Goal: Task Accomplishment & Management: Complete application form

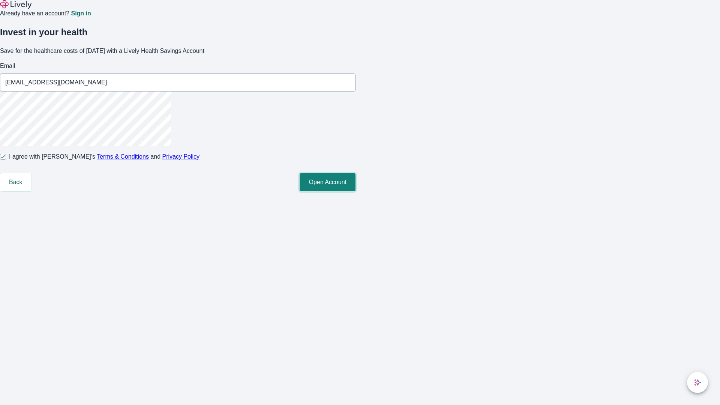
click at [356, 191] on button "Open Account" at bounding box center [328, 182] width 56 height 18
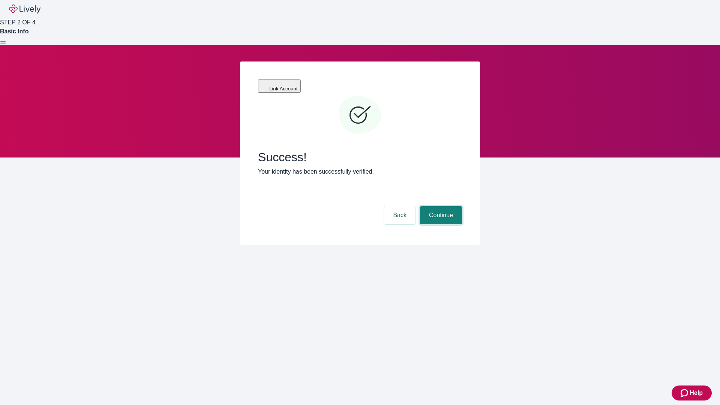
click at [440, 206] on button "Continue" at bounding box center [441, 215] width 42 height 18
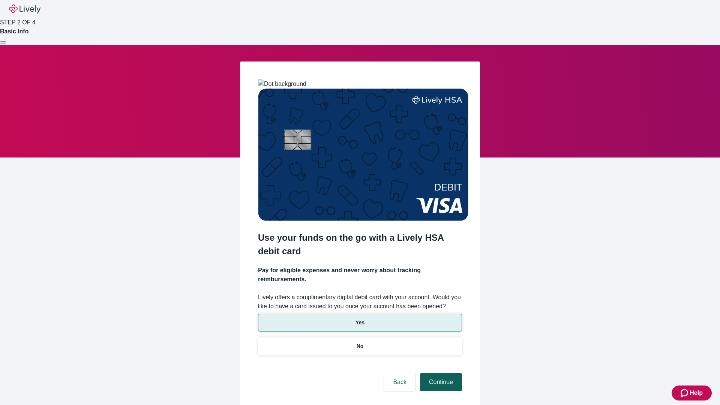
click at [360, 342] on p "No" at bounding box center [360, 346] width 7 height 8
click at [440, 373] on button "Continue" at bounding box center [441, 382] width 42 height 18
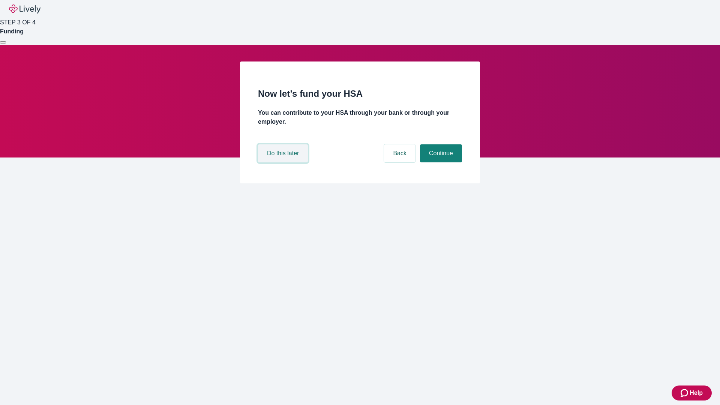
click at [284, 162] on button "Do this later" at bounding box center [283, 153] width 50 height 18
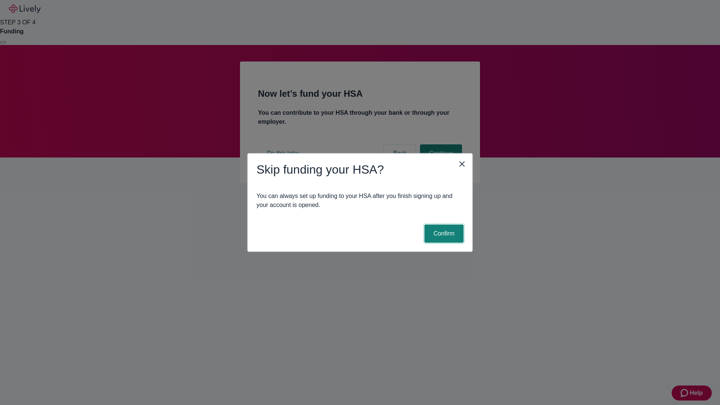
click at [443, 234] on button "Confirm" at bounding box center [444, 234] width 39 height 18
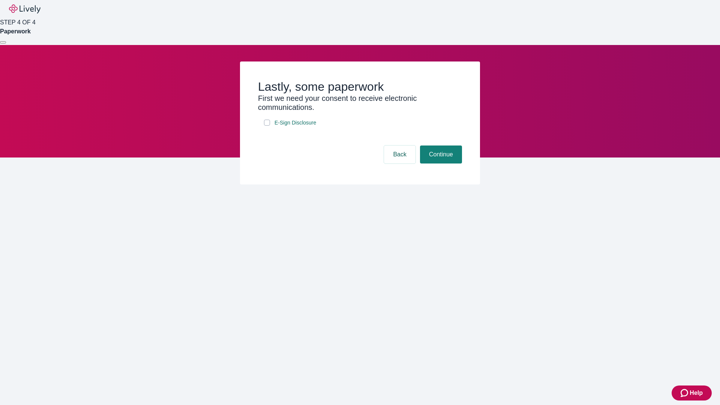
click at [267, 126] on input "E-Sign Disclosure" at bounding box center [267, 123] width 6 height 6
checkbox input "true"
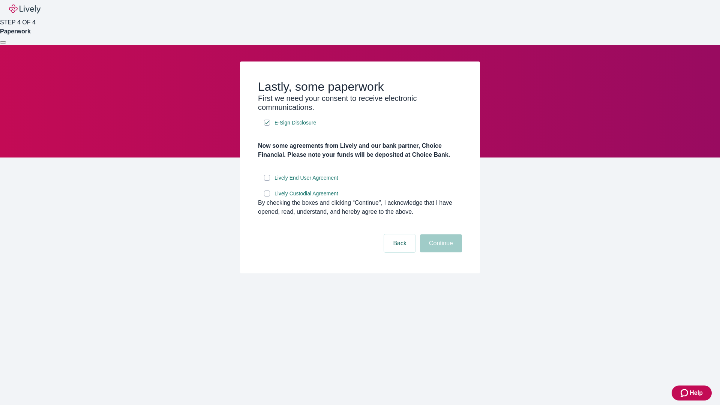
click at [267, 181] on input "Lively End User Agreement" at bounding box center [267, 178] width 6 height 6
checkbox input "true"
click at [267, 197] on input "Lively Custodial Agreement" at bounding box center [267, 194] width 6 height 6
checkbox input "true"
click at [440, 252] on button "Continue" at bounding box center [441, 243] width 42 height 18
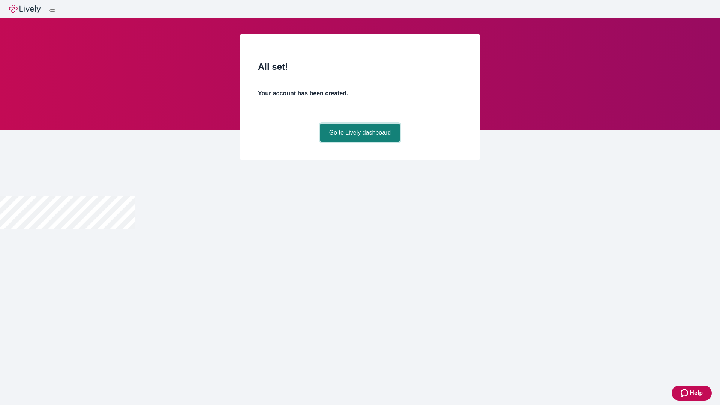
click at [360, 142] on link "Go to Lively dashboard" at bounding box center [360, 133] width 80 height 18
